Goal: Task Accomplishment & Management: Complete application form

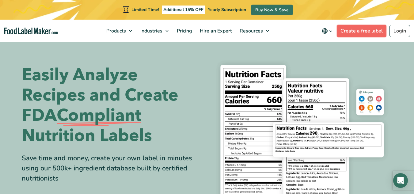
click at [372, 32] on link "Create a free label" at bounding box center [362, 31] width 50 height 12
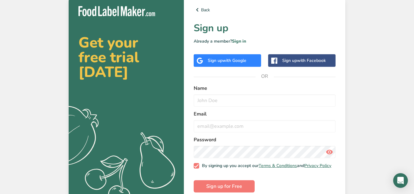
click at [236, 64] on div "Sign up with Google" at bounding box center [227, 60] width 67 height 13
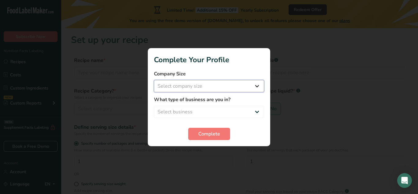
click at [210, 90] on select "Select company size Fewer than 10 Employees 10 to 50 Employees 51 to 500 Employ…" at bounding box center [209, 86] width 110 height 12
click at [209, 90] on select "Select company size Fewer than 10 Employees 10 to 50 Employees 51 to 500 Employ…" at bounding box center [209, 86] width 110 height 12
select select "1"
click at [154, 80] on select "Select company size Fewer than 10 Employees 10 to 50 Employees 51 to 500 Employ…" at bounding box center [209, 86] width 110 height 12
click at [203, 111] on select "Select business Packaged Food Manufacturer Restaurant & Cafe Bakery Meal Plans …" at bounding box center [209, 112] width 110 height 12
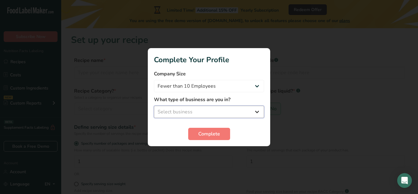
select select "4"
click at [154, 106] on select "Select business Packaged Food Manufacturer Restaurant & Cafe Bakery Meal Plans …" at bounding box center [209, 112] width 110 height 12
click at [206, 133] on span "Complete" at bounding box center [209, 133] width 22 height 7
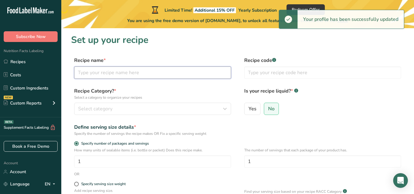
click at [144, 74] on input "text" at bounding box center [152, 72] width 157 height 12
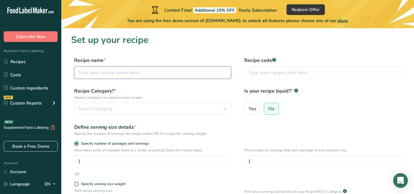
click at [148, 74] on input "text" at bounding box center [152, 72] width 157 height 12
type input "Root Awakening"
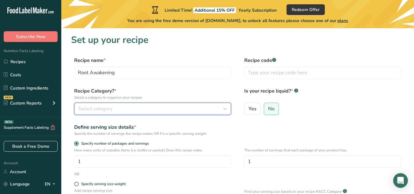
click at [128, 109] on div "Select category" at bounding box center [150, 108] width 145 height 7
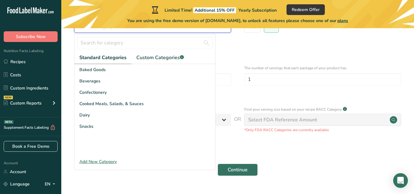
scroll to position [82, 0]
click at [108, 167] on div "Standard Categories Custom Categories .a-a{fill:#347362;}.b-a{fill:#fff;} Baked…" at bounding box center [144, 102] width 141 height 136
click at [105, 161] on div "Add New Category" at bounding box center [144, 161] width 141 height 6
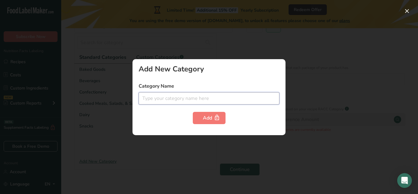
click at [177, 102] on input "text" at bounding box center [209, 98] width 141 height 12
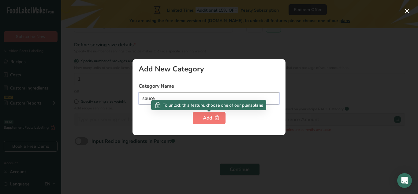
type input "sauce"
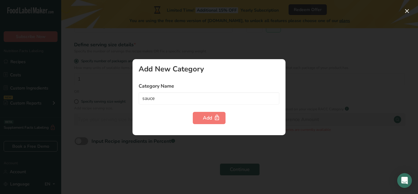
click at [201, 124] on div "Add New Category Category Name sauce Add" at bounding box center [209, 97] width 153 height 76
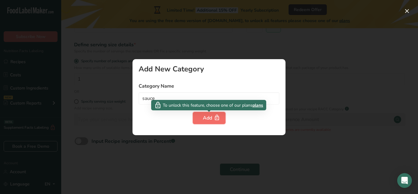
click at [200, 119] on button "Add" at bounding box center [209, 118] width 33 height 12
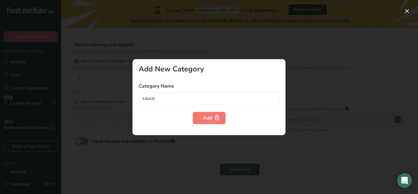
click at [96, 121] on div at bounding box center [209, 97] width 418 height 194
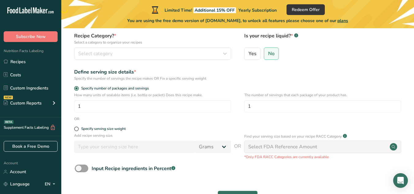
scroll to position [55, 0]
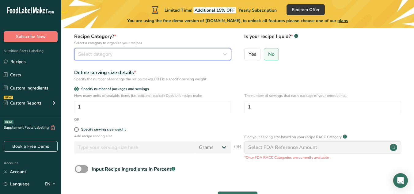
click at [190, 60] on button "Select category" at bounding box center [152, 54] width 157 height 12
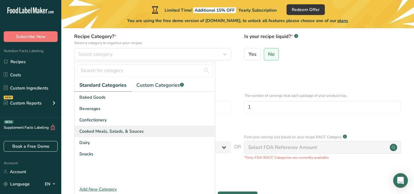
click at [162, 130] on div "Cooked Meals, Salads, & Sauces" at bounding box center [144, 131] width 141 height 11
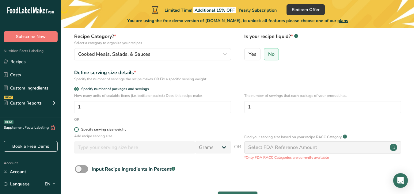
click at [76, 127] on span at bounding box center [76, 129] width 5 height 5
click at [76, 127] on input "Specify serving size weight" at bounding box center [76, 129] width 4 height 4
radio input "true"
radio input "false"
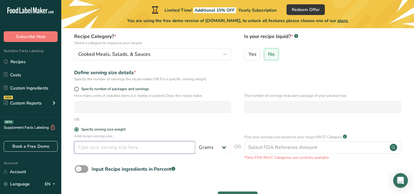
click at [182, 149] on input "number" at bounding box center [134, 147] width 121 height 12
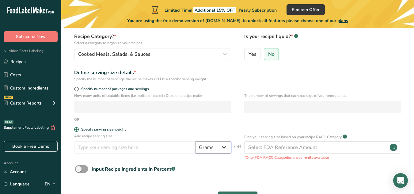
click at [202, 152] on select "Grams kg mg mcg lb oz l mL fl oz tbsp tsp cup qt gallon" at bounding box center [213, 147] width 36 height 12
select select "18"
click at [195, 141] on select "Grams kg mg mcg lb oz l mL fl oz tbsp tsp cup qt gallon" at bounding box center [213, 147] width 36 height 12
select select "22"
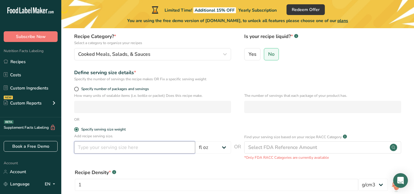
click at [136, 145] on input "number" at bounding box center [134, 147] width 121 height 12
type input "10"
click at [159, 124] on form "Recipe name * Root Awakening Recipe code .a-a{fill:#347362;}.b-a{fill:#fff;} Re…" at bounding box center [237, 123] width 333 height 243
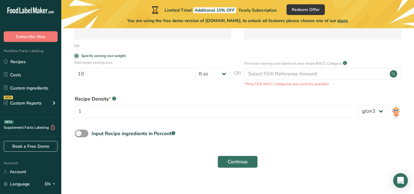
scroll to position [129, 0]
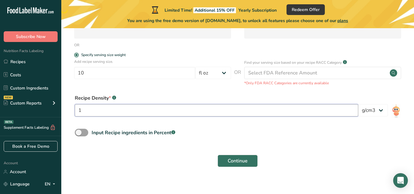
click at [237, 113] on input "1" at bounding box center [216, 110] width 283 height 12
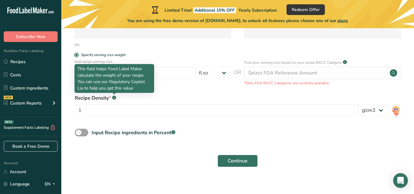
click at [113, 96] on div at bounding box center [114, 94] width 3 height 3
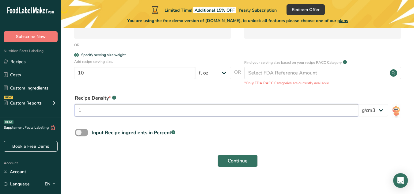
click at [116, 115] on input "1" at bounding box center [216, 110] width 283 height 12
click at [144, 123] on div "Recipe Density * .a-a{fill:#347362;}.b-a{fill:#fff;} 1 lb/ft3 g/cm3" at bounding box center [237, 107] width 333 height 33
click at [241, 163] on span "Continue" at bounding box center [238, 160] width 20 height 7
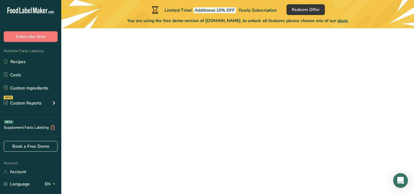
scroll to position [97, 0]
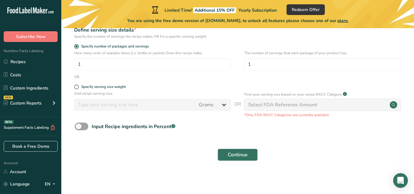
click at [173, 91] on p "Add recipe serving size." at bounding box center [152, 94] width 157 height 6
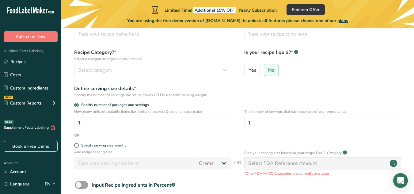
scroll to position [0, 0]
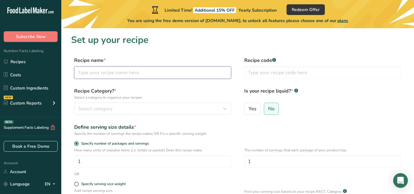
click at [111, 70] on input "text" at bounding box center [152, 72] width 157 height 12
type input "Root Awakening"
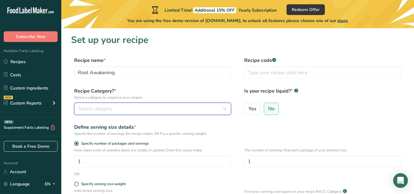
click at [188, 108] on div "Select category" at bounding box center [150, 108] width 145 height 7
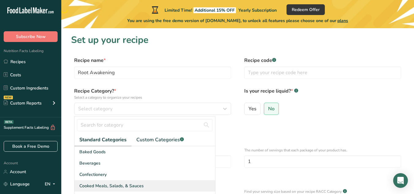
click at [149, 189] on div "Cooked Meals, Salads, & Sauces" at bounding box center [144, 185] width 141 height 11
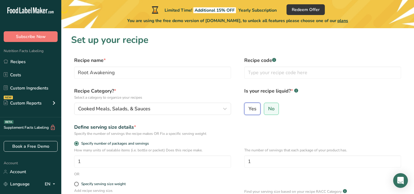
click at [247, 111] on input "Yes" at bounding box center [246, 109] width 4 height 4
radio input "true"
radio input "false"
select select "22"
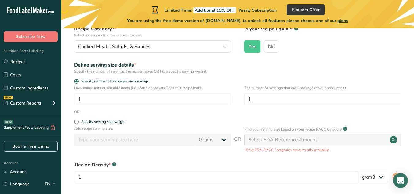
scroll to position [63, 0]
click at [213, 104] on input "1" at bounding box center [152, 98] width 157 height 12
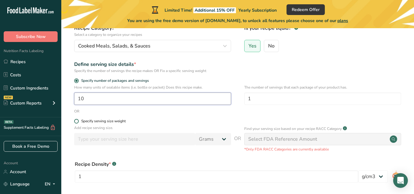
type input "10"
click at [93, 122] on div "Specify serving size weight" at bounding box center [103, 121] width 44 height 5
click at [78, 122] on input "Specify serving size weight" at bounding box center [76, 121] width 4 height 4
radio input "true"
radio input "false"
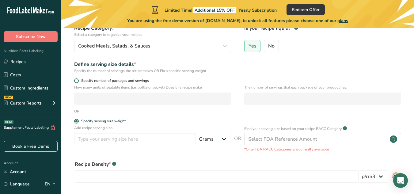
click at [75, 79] on span at bounding box center [76, 80] width 5 height 5
click at [75, 79] on input "Specify number of packages and servings" at bounding box center [76, 81] width 4 height 4
radio input "true"
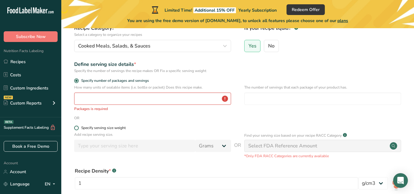
click at [78, 128] on span at bounding box center [76, 128] width 5 height 5
click at [78, 128] on input "Specify serving size weight" at bounding box center [76, 128] width 4 height 4
radio input "true"
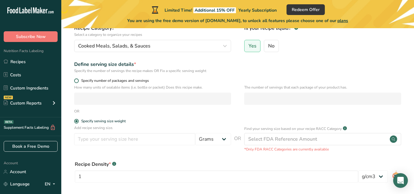
click at [74, 80] on span at bounding box center [76, 80] width 5 height 5
click at [74, 80] on input "Specify number of packages and servings" at bounding box center [76, 81] width 4 height 4
radio input "true"
radio input "false"
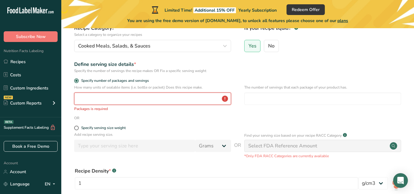
click at [89, 98] on input "number" at bounding box center [152, 98] width 157 height 12
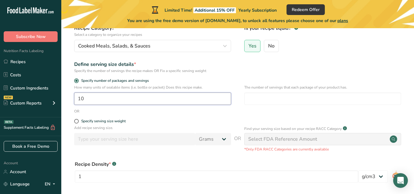
type input "1"
click at [76, 122] on span at bounding box center [76, 121] width 5 height 5
click at [76, 122] on input "Specify serving size weight" at bounding box center [76, 121] width 4 height 4
radio input "true"
radio input "false"
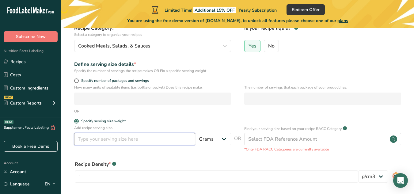
click at [90, 137] on input "number" at bounding box center [134, 139] width 121 height 12
click at [202, 138] on select "Grams kg mg mcg lb oz l mL fl oz tbsp tsp cup qt gallon" at bounding box center [213, 139] width 36 height 12
select select "20"
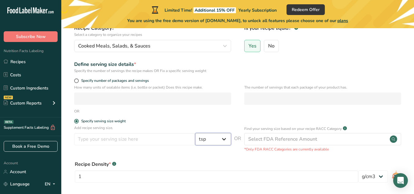
click at [195, 133] on select "Grams kg mg mcg lb oz l mL fl oz tbsp tsp cup qt gallon" at bounding box center [213, 139] width 36 height 12
click at [157, 136] on input "number" at bounding box center [134, 139] width 121 height 12
type input "1"
click at [153, 123] on div "Specify serving size weight" at bounding box center [152, 122] width 157 height 6
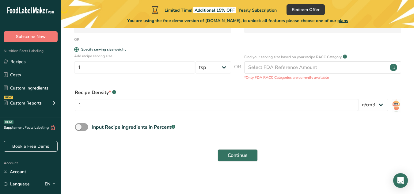
scroll to position [135, 0]
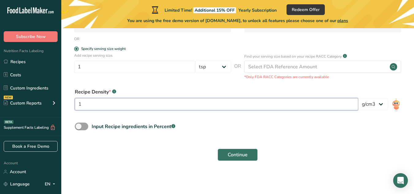
click at [307, 105] on input "1" at bounding box center [216, 104] width 283 height 12
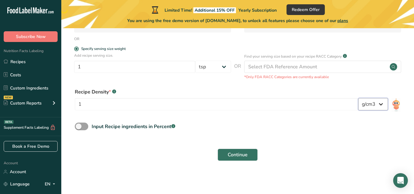
click at [376, 102] on select "lb/ft3 g/cm3" at bounding box center [373, 104] width 30 height 12
click at [375, 102] on select "lb/ft3 g/cm3" at bounding box center [373, 104] width 30 height 12
click at [243, 151] on span "Continue" at bounding box center [238, 154] width 20 height 7
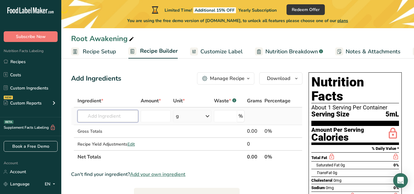
click at [118, 119] on input "text" at bounding box center [107, 116] width 61 height 12
type input "S"
type input "Ghost Peppers"
click at [152, 115] on input "number" at bounding box center [156, 116] width 30 height 12
click at [120, 115] on input "text" at bounding box center [107, 116] width 61 height 12
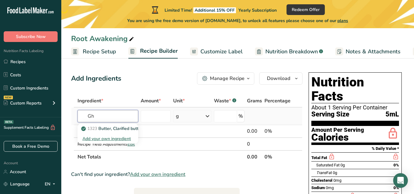
type input "Gh"
click at [109, 138] on div "Add your own ingredient" at bounding box center [107, 138] width 51 height 6
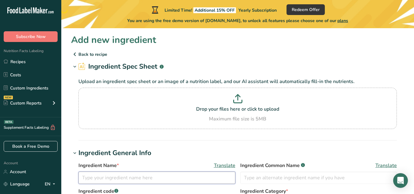
click at [146, 179] on input "text" at bounding box center [156, 178] width 157 height 12
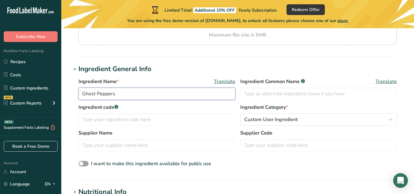
scroll to position [92, 0]
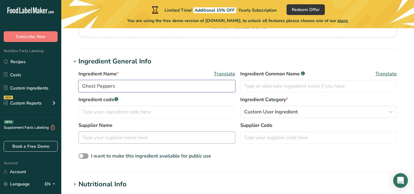
type input "Ghost Peppers"
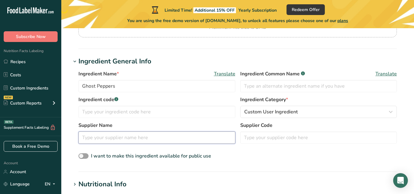
click at [215, 136] on input "text" at bounding box center [156, 137] width 157 height 12
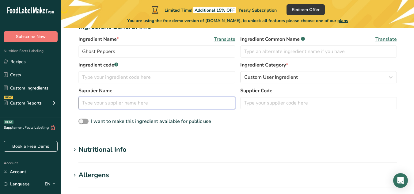
scroll to position [113, 0]
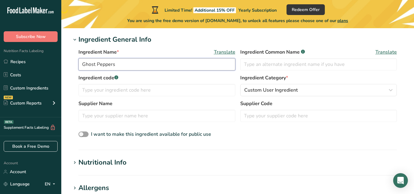
click at [214, 63] on input "Ghost Peppers" at bounding box center [156, 64] width 157 height 12
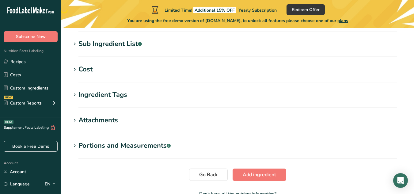
scroll to position [289, 0]
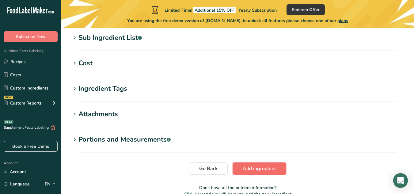
click at [268, 171] on span "Add ingredient" at bounding box center [259, 168] width 33 height 7
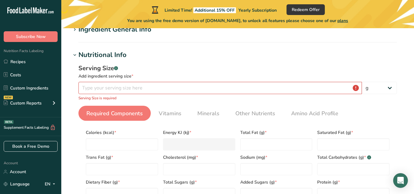
scroll to position [63, 0]
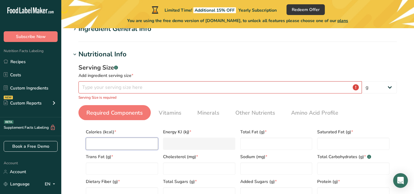
click at [135, 146] on input "number" at bounding box center [122, 144] width 72 height 12
type input "4"
type KJ "16.7"
type input "41"
type KJ "171.5"
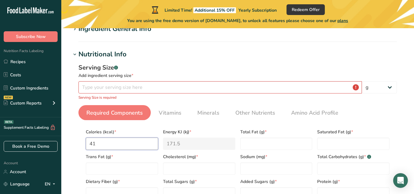
type input "41"
click at [245, 142] on Fat "number" at bounding box center [276, 144] width 72 height 12
type Fat "0.5"
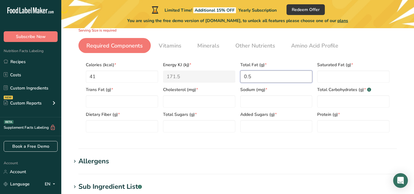
scroll to position [134, 0]
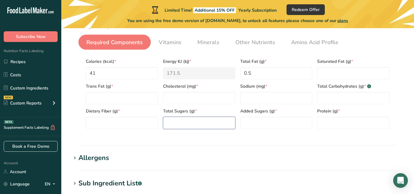
click at [224, 126] on Sugars "number" at bounding box center [199, 123] width 72 height 12
type Sugars "5"
click at [323, 117] on input "number" at bounding box center [353, 123] width 72 height 12
type input "2"
click at [153, 122] on Fiber "number" at bounding box center [122, 123] width 72 height 12
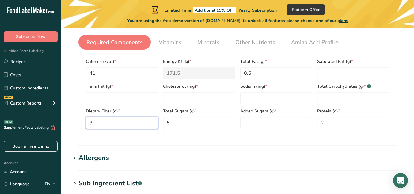
type Fiber "3"
click at [179, 45] on span "Vitamins" at bounding box center [170, 42] width 23 height 8
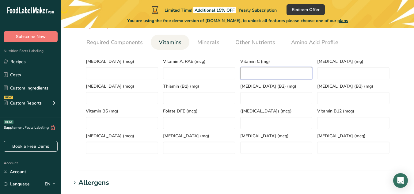
click at [265, 70] on C "number" at bounding box center [276, 73] width 72 height 12
type C "0"
type C "240"
click at [138, 99] on K "number" at bounding box center [122, 98] width 72 height 12
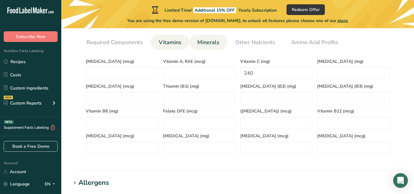
click at [207, 38] on link "Minerals" at bounding box center [208, 43] width 27 height 16
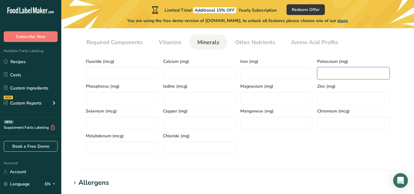
click at [326, 78] on input "number" at bounding box center [353, 73] width 72 height 12
type input "320"
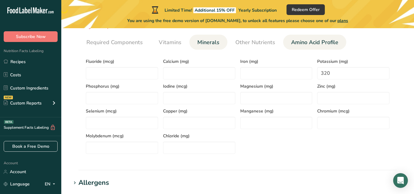
click at [324, 42] on span "Amino Acid Profile" at bounding box center [314, 42] width 47 height 8
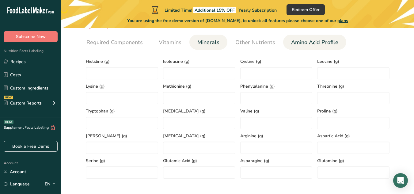
click at [197, 46] on span "Minerals" at bounding box center [208, 42] width 22 height 8
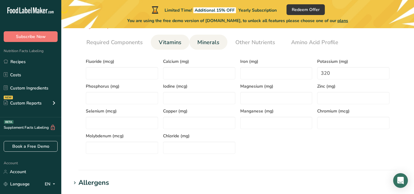
click at [172, 44] on span "Vitamins" at bounding box center [170, 42] width 23 height 8
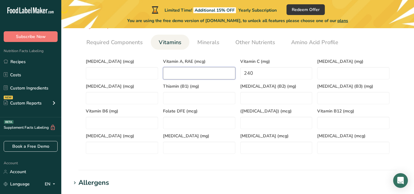
click at [190, 73] on RAE "number" at bounding box center [199, 73] width 72 height 12
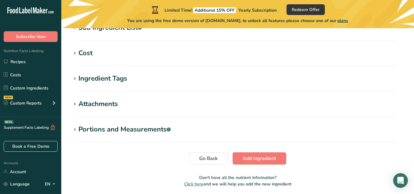
scroll to position [315, 0]
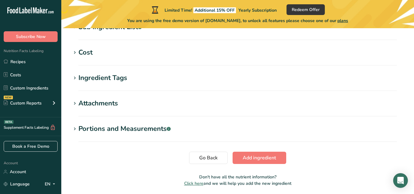
click at [144, 127] on div "Portions and Measurements .a-a{fill:#347362;}.b-a{fill:#fff;}" at bounding box center [124, 129] width 92 height 10
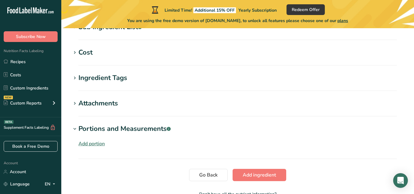
click at [93, 144] on div "Add portion" at bounding box center [91, 143] width 26 height 7
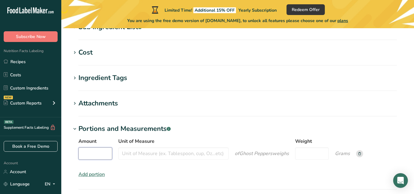
click at [94, 158] on input "Amount" at bounding box center [95, 153] width 34 height 12
type input "5"
click at [308, 157] on input "Weight" at bounding box center [309, 153] width 34 height 12
type input "4"
type input "5"
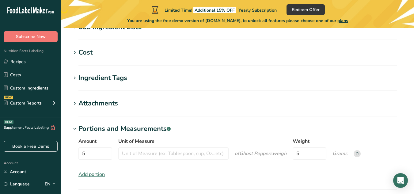
click at [180, 142] on label "Unit of Measure" at bounding box center [173, 141] width 110 height 7
click at [180, 147] on input "Unit of Measure" at bounding box center [173, 153] width 110 height 12
click at [193, 174] on div "Amount 5 Unit of Measure of Ghost Peppers weigh Weight 5 Grams Add portion" at bounding box center [237, 158] width 333 height 48
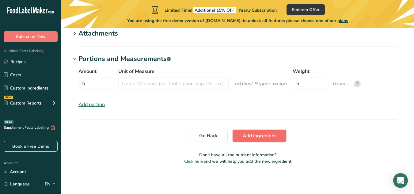
click at [278, 141] on button "Add ingredient" at bounding box center [259, 136] width 54 height 12
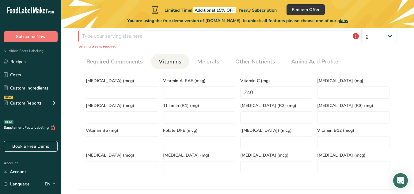
scroll to position [112, 0]
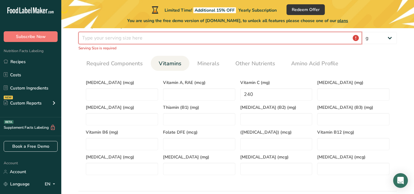
click at [236, 37] on input "number" at bounding box center [219, 38] width 283 height 12
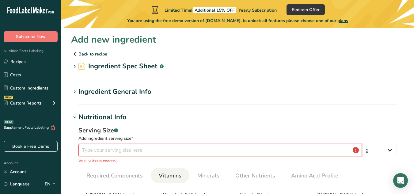
scroll to position [0, 0]
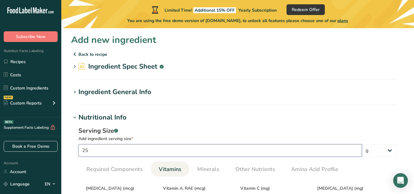
type input "25"
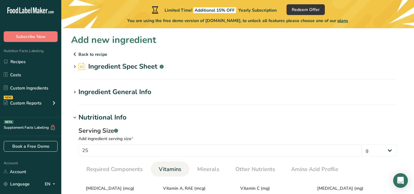
click at [325, 134] on div "Serving Size .a-a{fill:#347362;}.b-a{fill:#fff;}" at bounding box center [237, 130] width 318 height 9
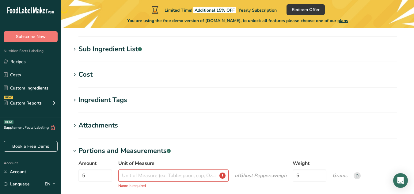
scroll to position [364, 0]
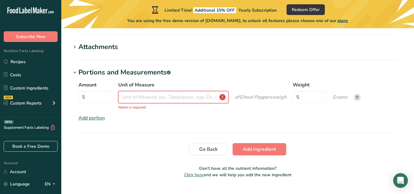
click at [178, 96] on input "Unit of Measure" at bounding box center [173, 97] width 110 height 12
click at [224, 98] on input "Unit of Measure" at bounding box center [173, 97] width 110 height 12
type input "whole"
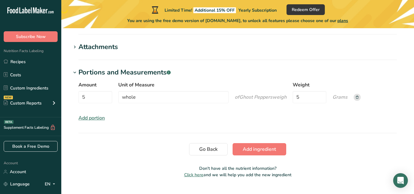
click at [269, 126] on section "Portions and Measurements .a-a{fill:#347362;}.b-a{fill:#fff;} Amount 5 Unit of …" at bounding box center [237, 100] width 333 height 66
click at [260, 148] on span "Add ingredient" at bounding box center [259, 148] width 33 height 7
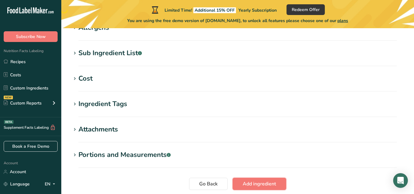
scroll to position [330, 0]
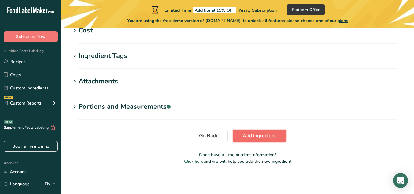
click at [258, 133] on span "Add ingredient" at bounding box center [259, 135] width 33 height 7
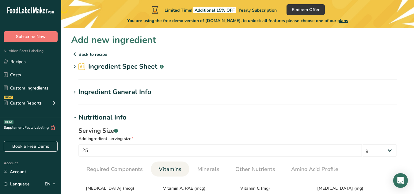
scroll to position [326, 0]
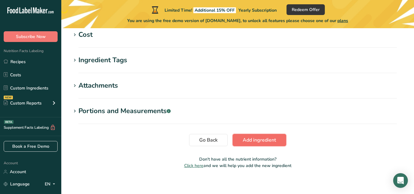
click at [257, 137] on span "Add ingredient" at bounding box center [259, 139] width 33 height 7
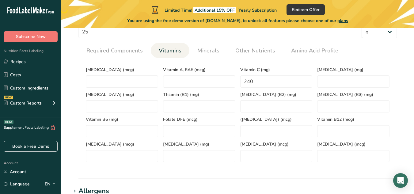
scroll to position [0, 0]
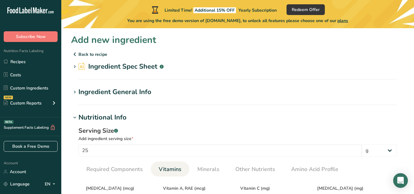
click at [93, 53] on p "Back to recipe" at bounding box center [237, 54] width 333 height 7
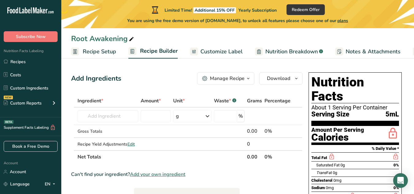
click at [93, 53] on span "Recipe Setup" at bounding box center [99, 51] width 33 height 8
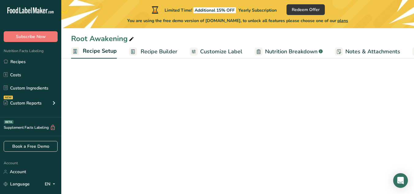
scroll to position [0, 2]
select select "20"
select select "22"
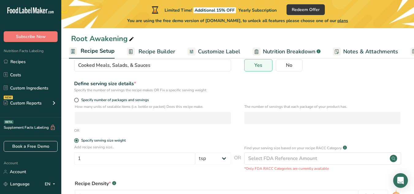
scroll to position [58, 0]
click at [140, 51] on span "Recipe Builder" at bounding box center [156, 51] width 37 height 8
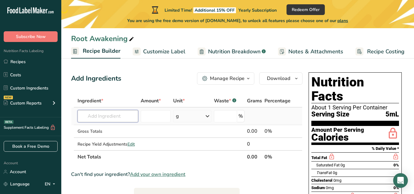
click at [115, 117] on input "text" at bounding box center [107, 116] width 61 height 12
type input "g"
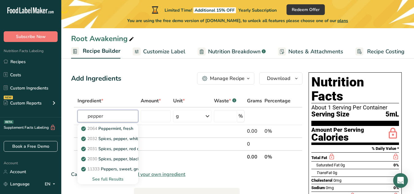
type input "pepper"
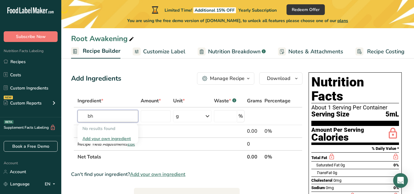
type input "b"
